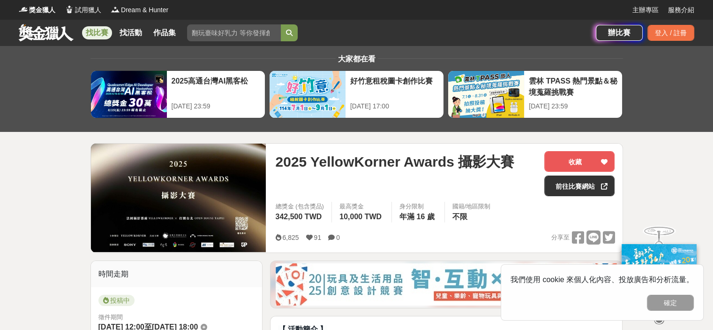
click at [95, 27] on link "找比賽" at bounding box center [97, 32] width 30 height 13
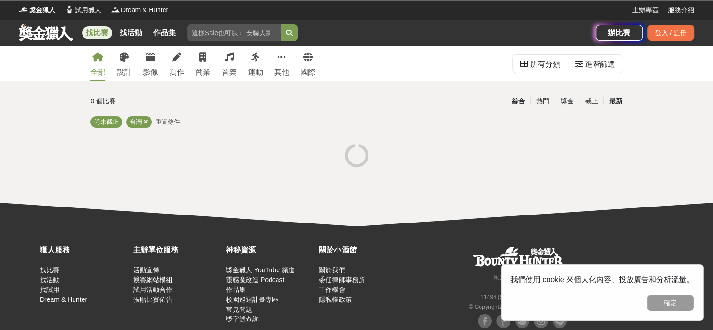
click at [615, 101] on div "最新" at bounding box center [615, 101] width 24 height 16
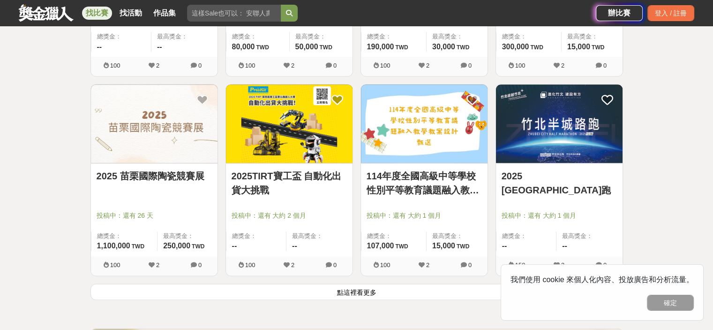
scroll to position [1266, 0]
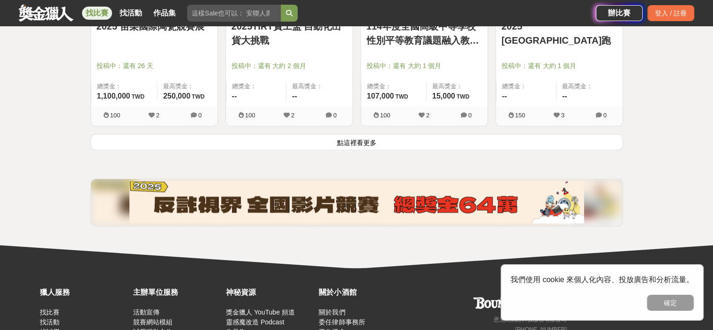
click at [409, 140] on button "點這裡看更多" at bounding box center [356, 142] width 533 height 16
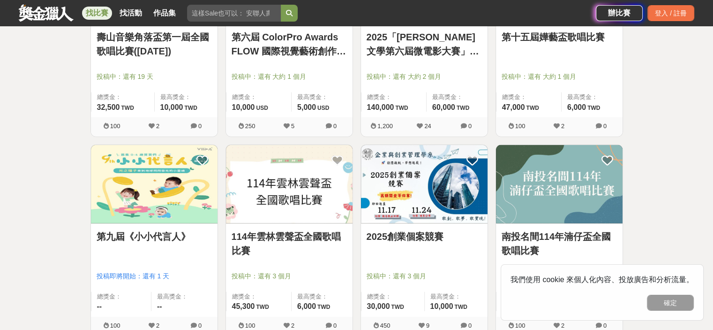
scroll to position [2391, 0]
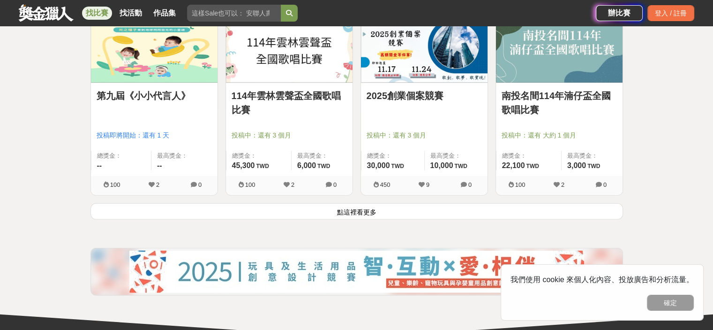
click at [382, 206] on button "點這裡看更多" at bounding box center [356, 211] width 533 height 16
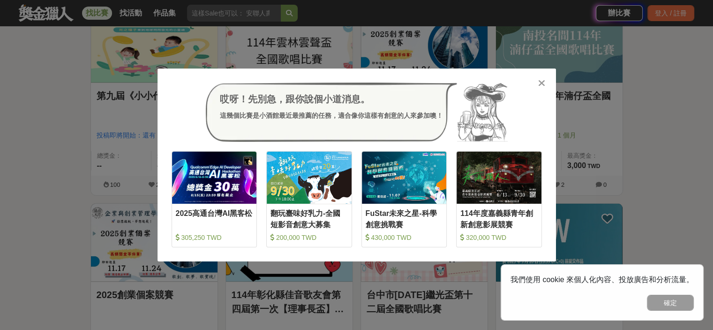
click at [542, 81] on icon at bounding box center [541, 82] width 7 height 9
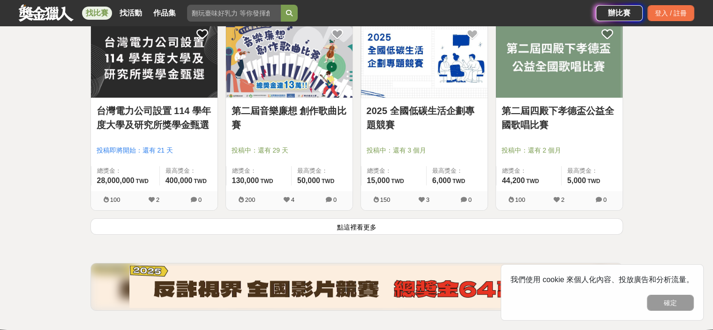
scroll to position [3657, 0]
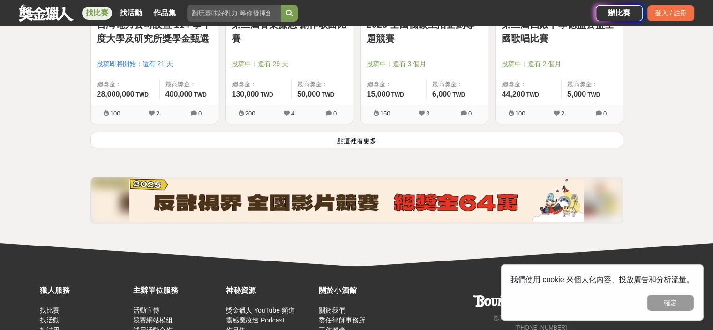
click at [372, 138] on button "點這裡看更多" at bounding box center [356, 140] width 533 height 16
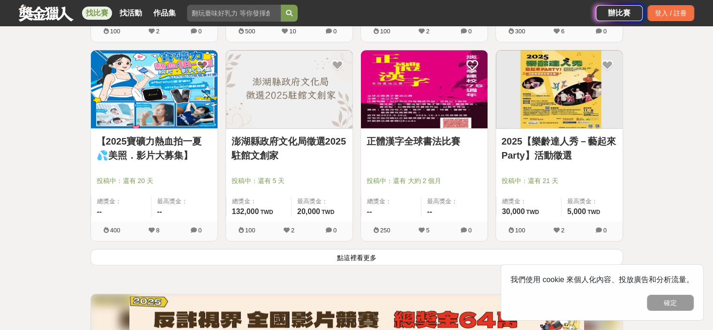
scroll to position [4782, 0]
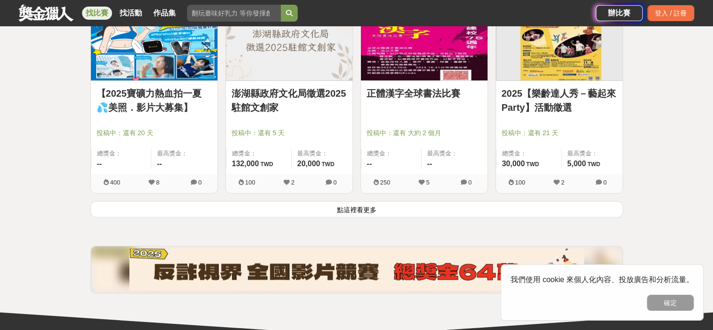
click at [369, 206] on button "點這裡看更多" at bounding box center [356, 209] width 533 height 16
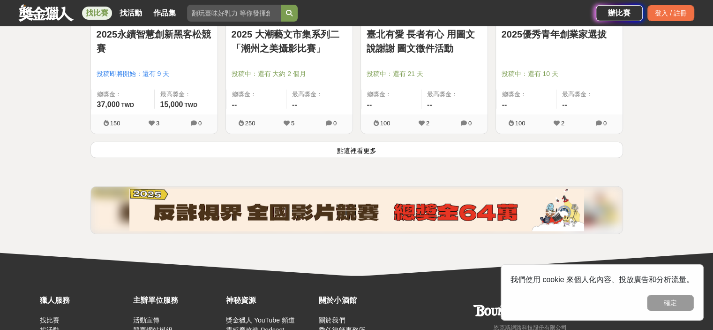
scroll to position [6095, 0]
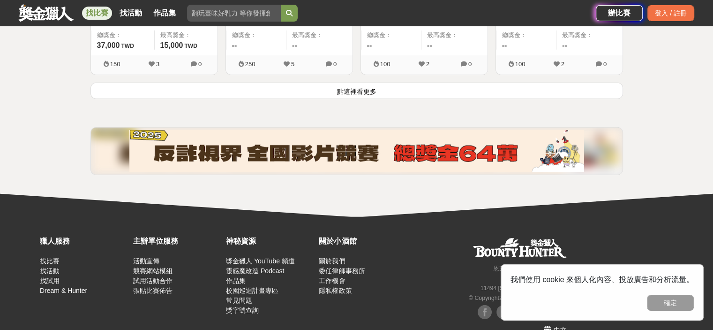
click at [369, 83] on button "點這裡看更多" at bounding box center [356, 91] width 533 height 16
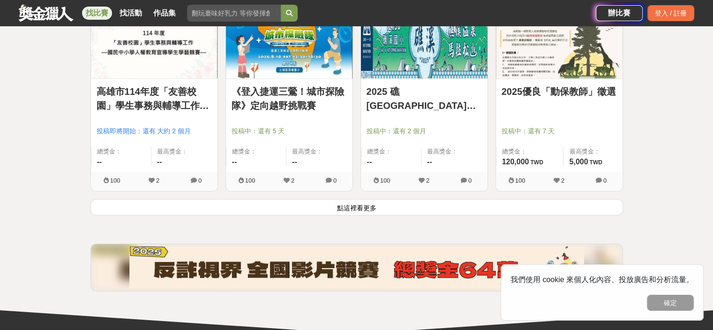
scroll to position [7220, 0]
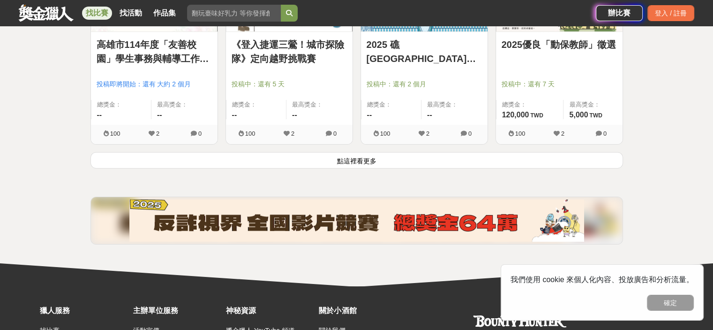
click at [336, 152] on button "點這裡看更多" at bounding box center [356, 160] width 533 height 16
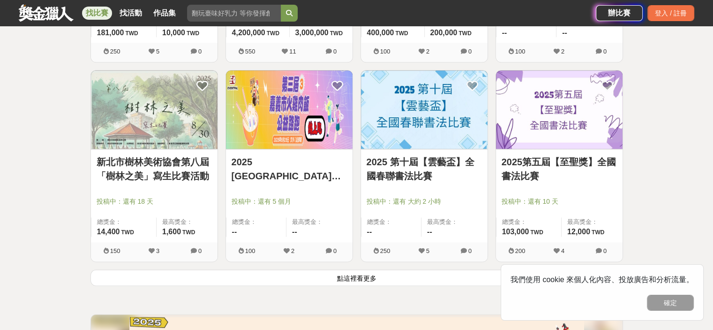
scroll to position [8299, 0]
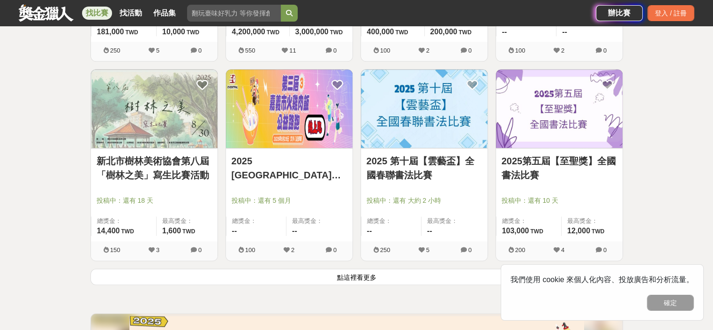
click at [360, 270] on button "點這裡看更多" at bounding box center [356, 276] width 533 height 16
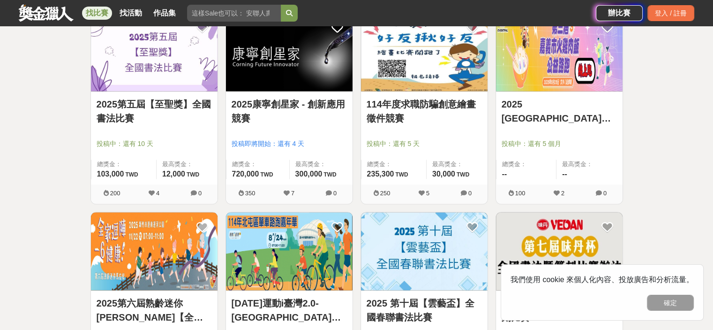
scroll to position [8627, 0]
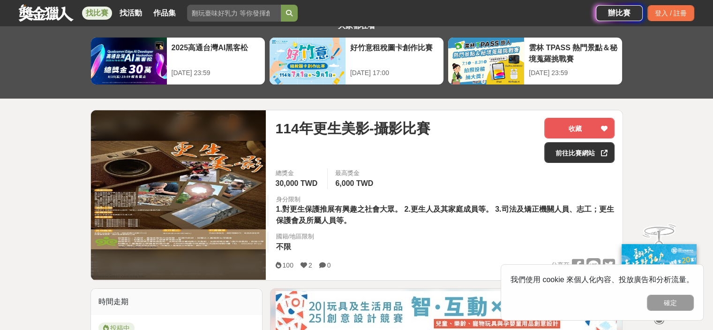
scroll to position [94, 0]
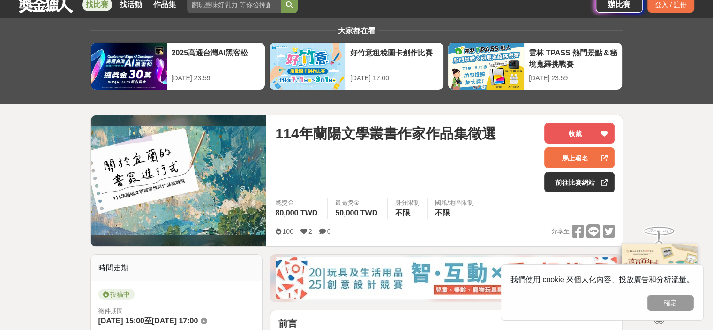
scroll to position [188, 0]
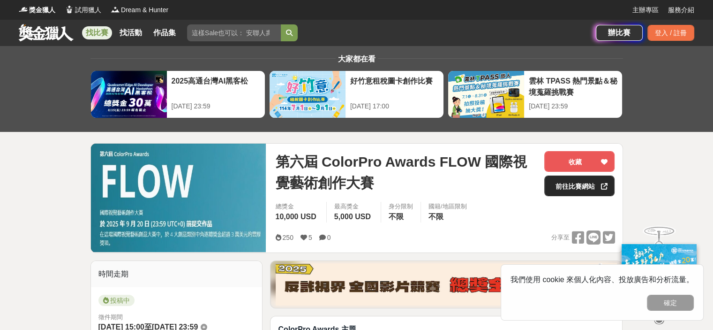
click at [587, 189] on link "前往比賽網站" at bounding box center [579, 185] width 70 height 21
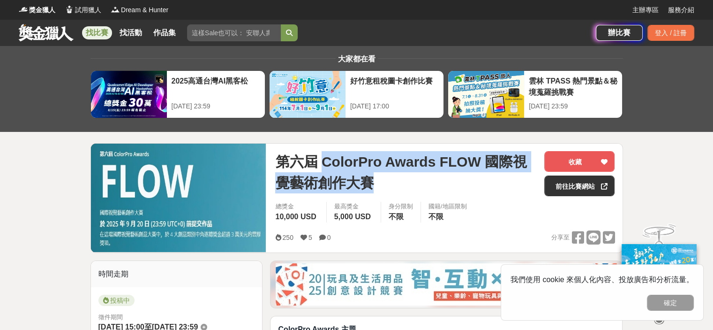
drag, startPoint x: 320, startPoint y: 161, endPoint x: 369, endPoint y: 183, distance: 53.1
click at [369, 183] on span "第六屆 ColorPro Awards FLOW 國際視覺藝術創作大賽" at bounding box center [406, 172] width 262 height 42
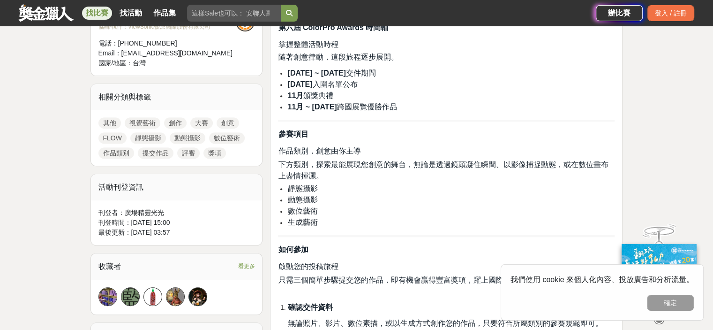
scroll to position [375, 0]
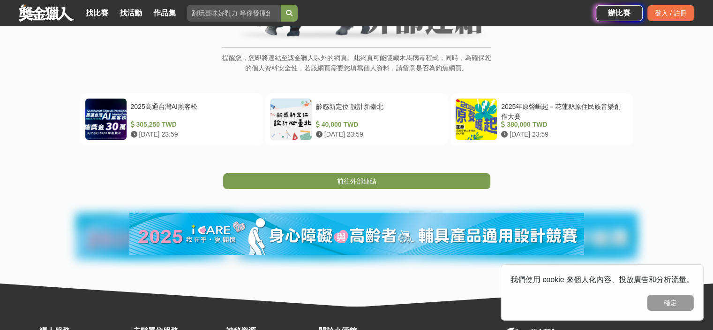
scroll to position [188, 0]
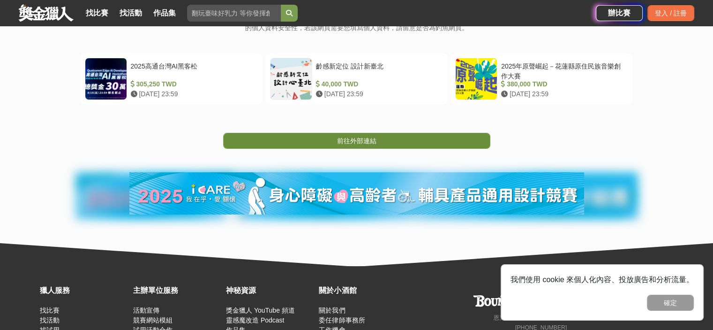
click at [368, 137] on span "前往外部連結" at bounding box center [356, 141] width 39 height 8
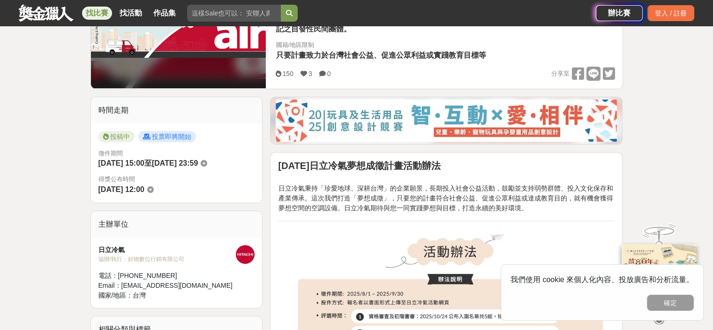
scroll to position [281, 0]
